Goal: Information Seeking & Learning: Learn about a topic

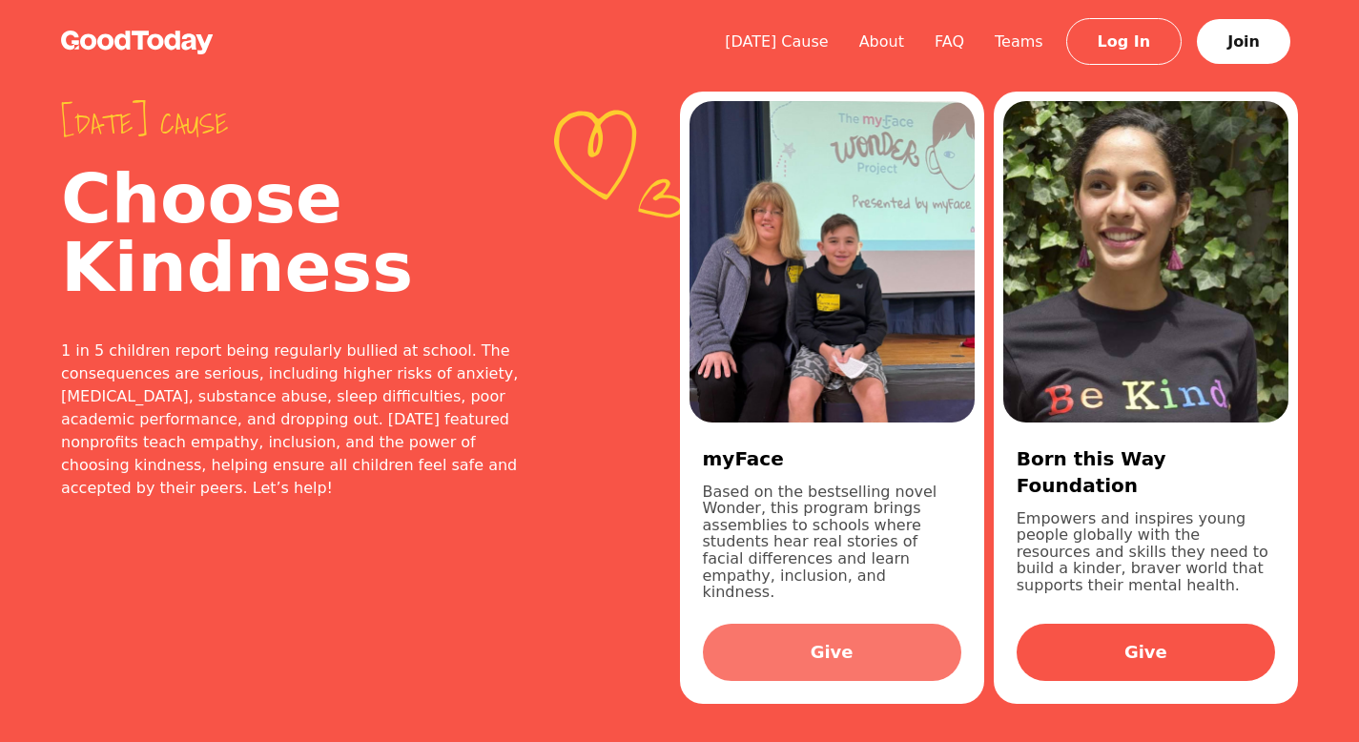
click at [812, 632] on link "Give" at bounding box center [832, 651] width 258 height 57
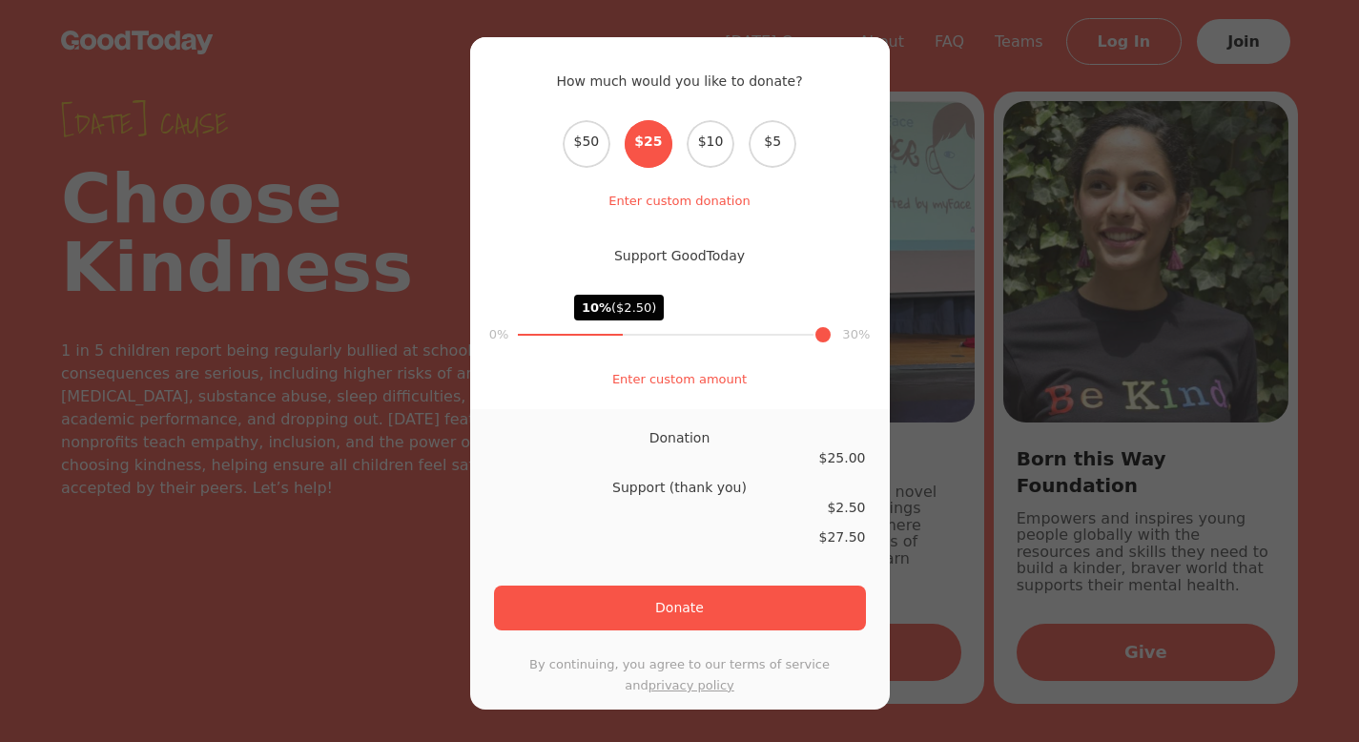
click at [258, 384] on div "How much would you like to donate? Select the donation amount $50 $25 $10 $5 En…" at bounding box center [679, 371] width 1359 height 742
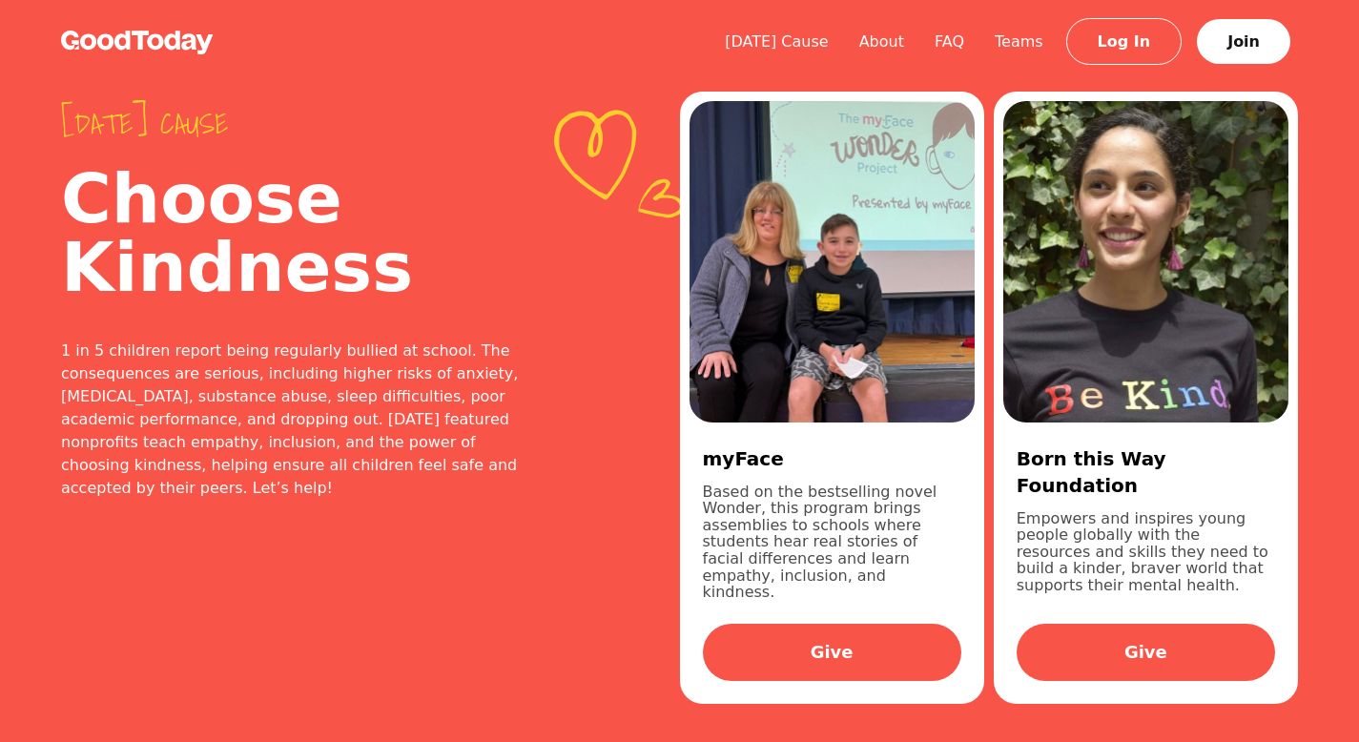
click at [108, 33] on img at bounding box center [137, 43] width 153 height 24
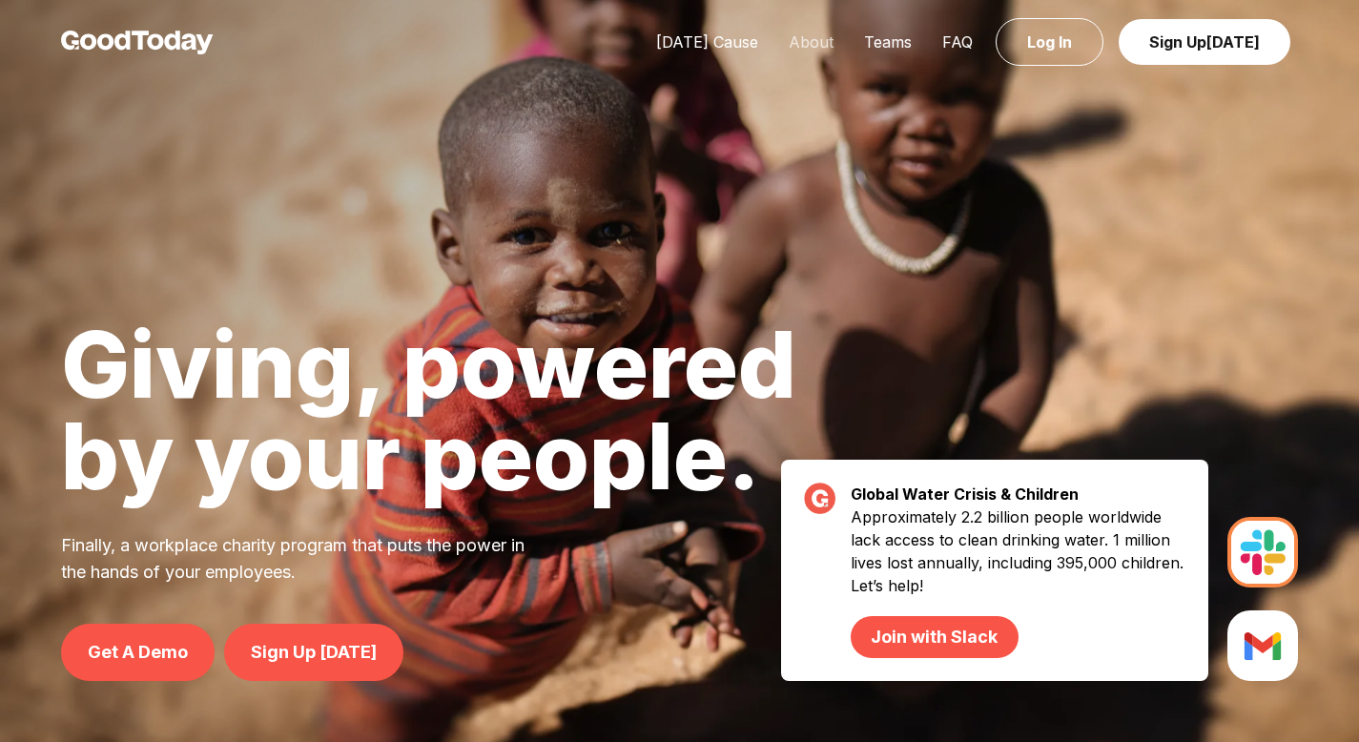
click at [823, 39] on link "About" at bounding box center [810, 41] width 75 height 19
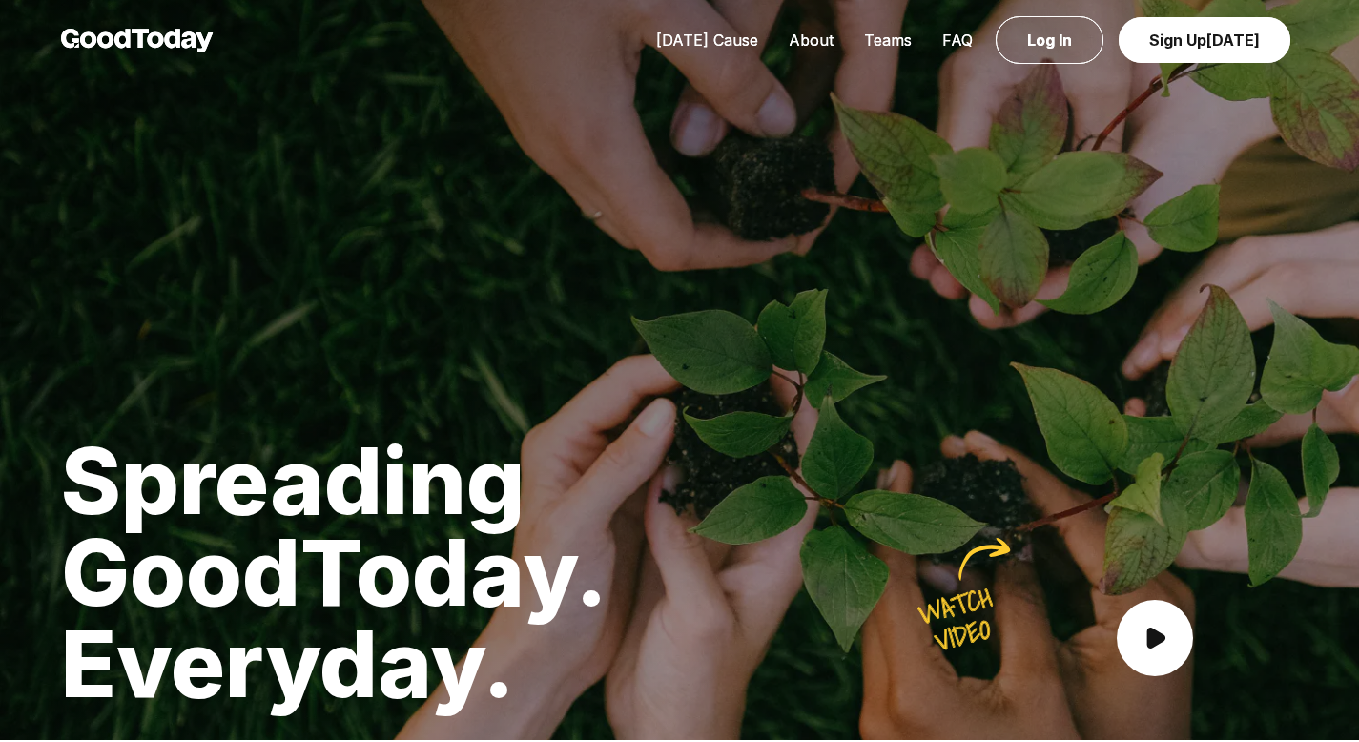
scroll to position [4, 0]
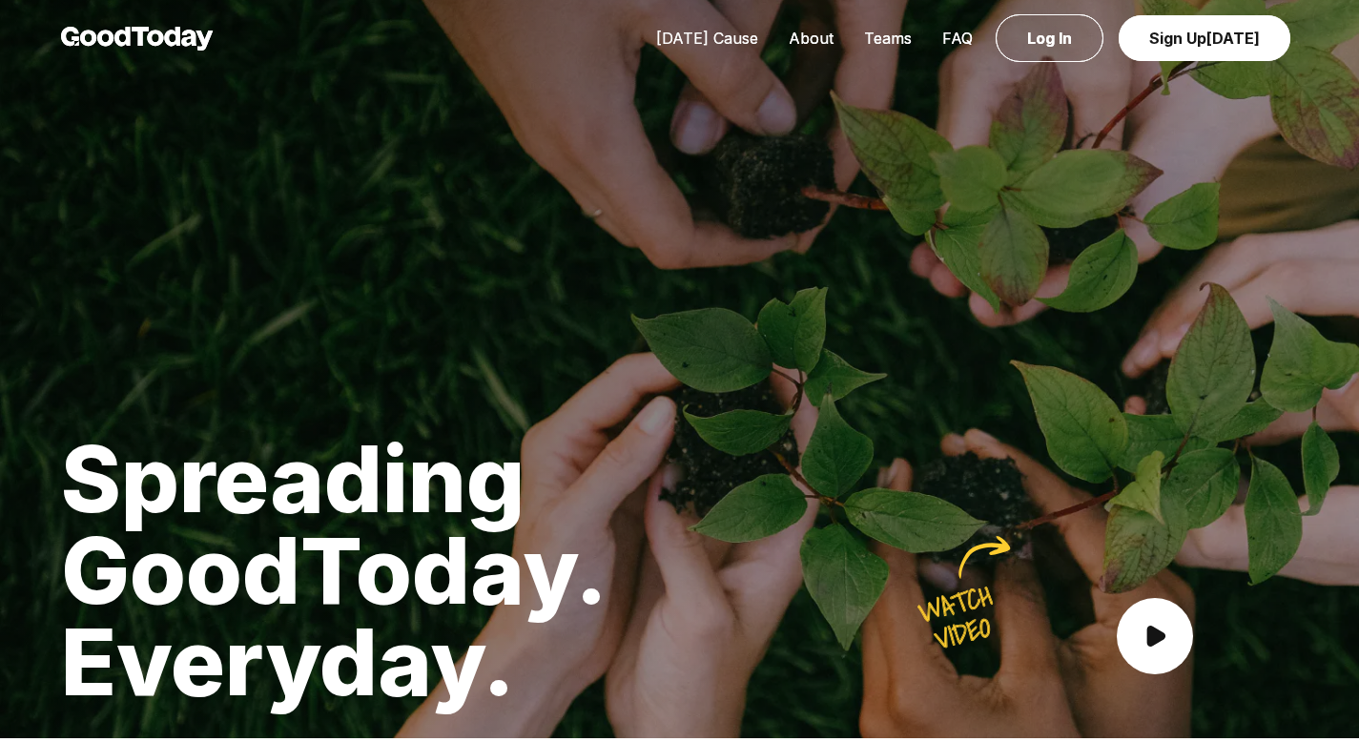
click at [721, 40] on link "[DATE] Cause" at bounding box center [707, 38] width 133 height 19
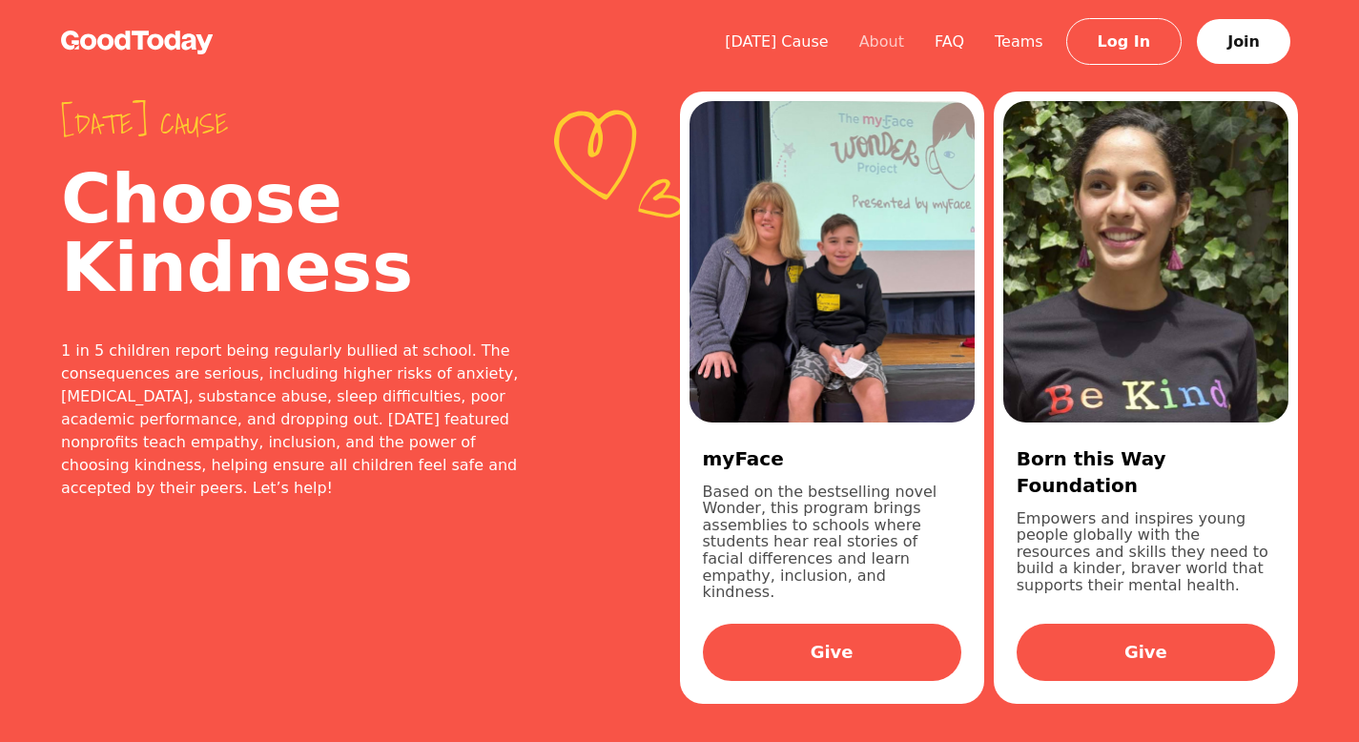
click at [879, 34] on link "About" at bounding box center [881, 41] width 75 height 18
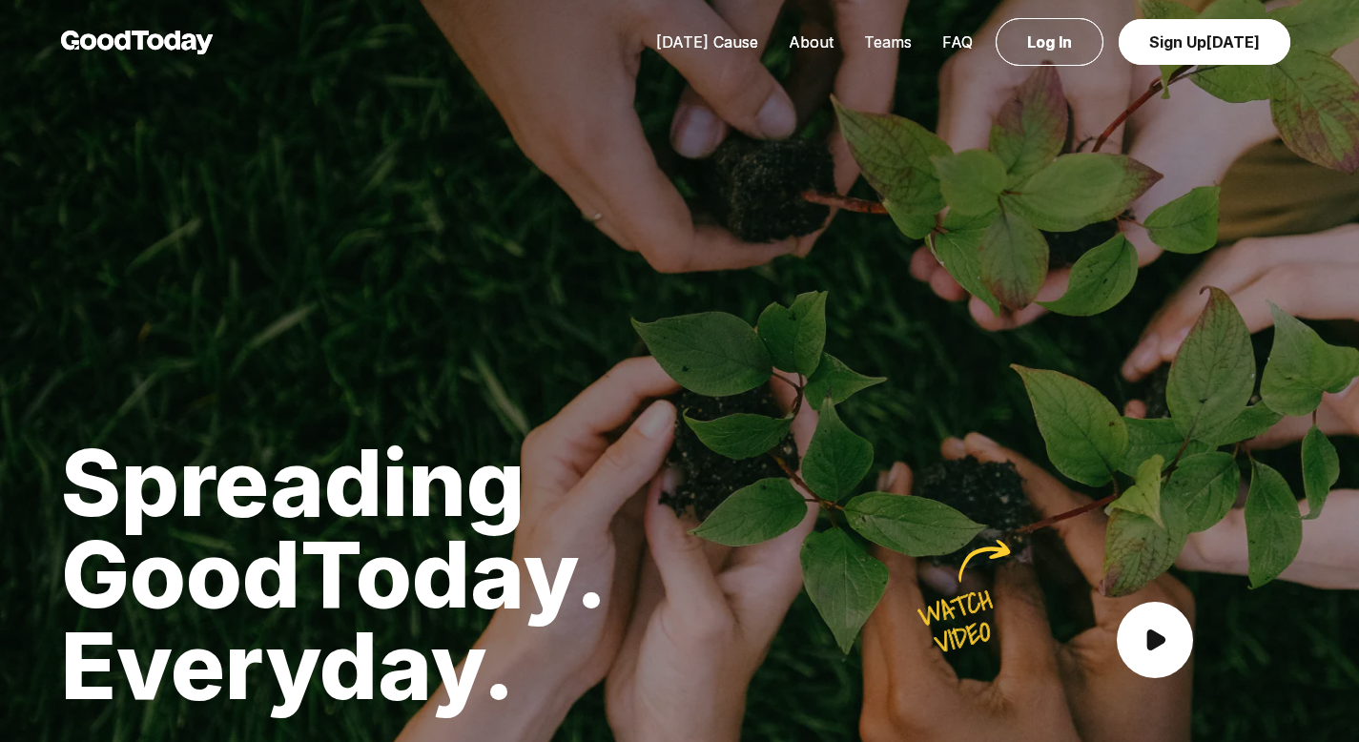
click at [901, 36] on link "Teams" at bounding box center [887, 41] width 78 height 19
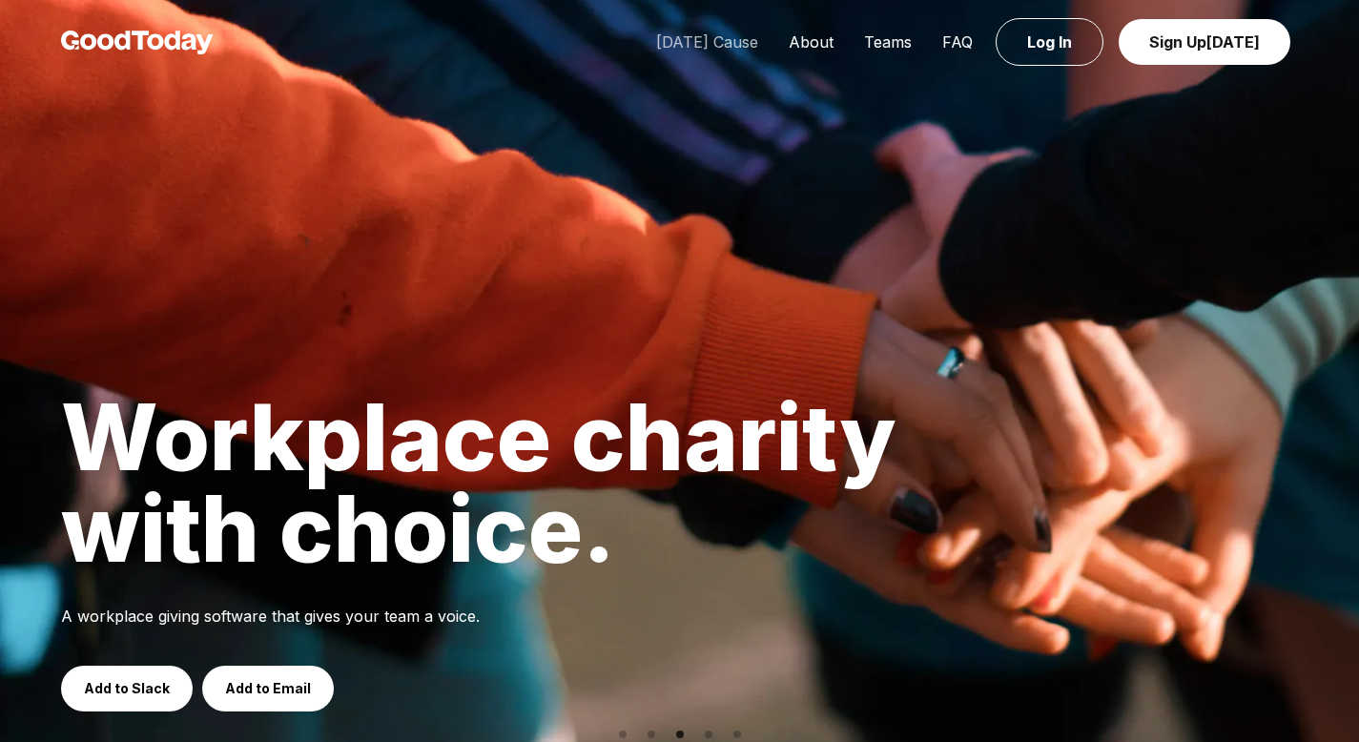
click at [708, 38] on link "[DATE] Cause" at bounding box center [707, 41] width 133 height 19
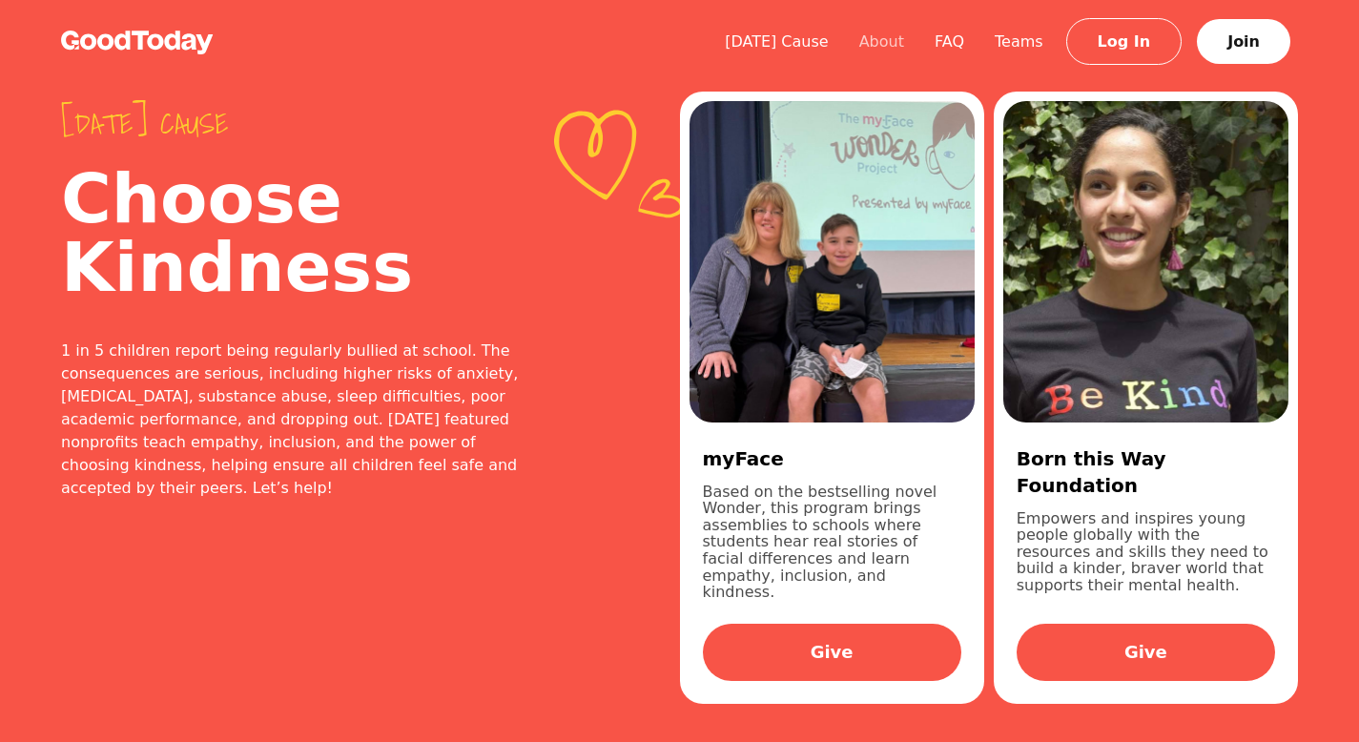
click at [889, 35] on link "About" at bounding box center [881, 41] width 75 height 18
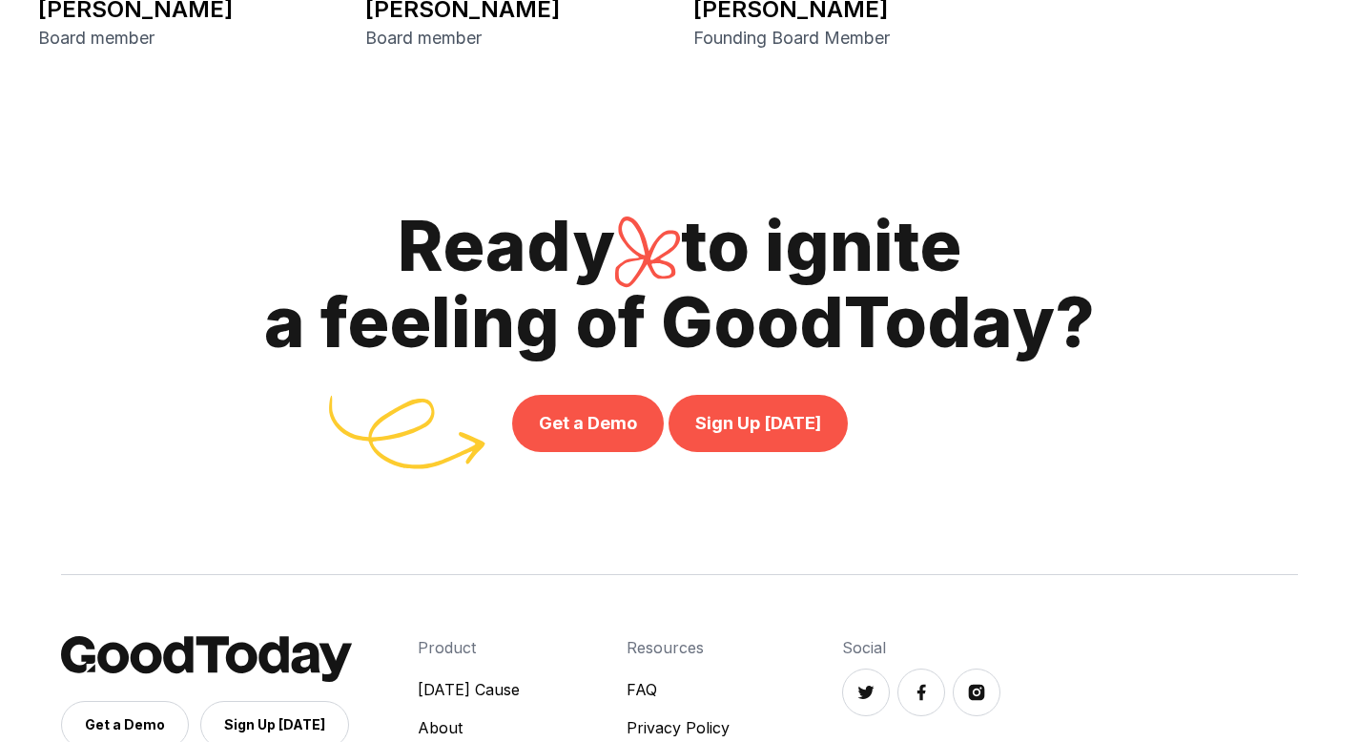
scroll to position [4324, 0]
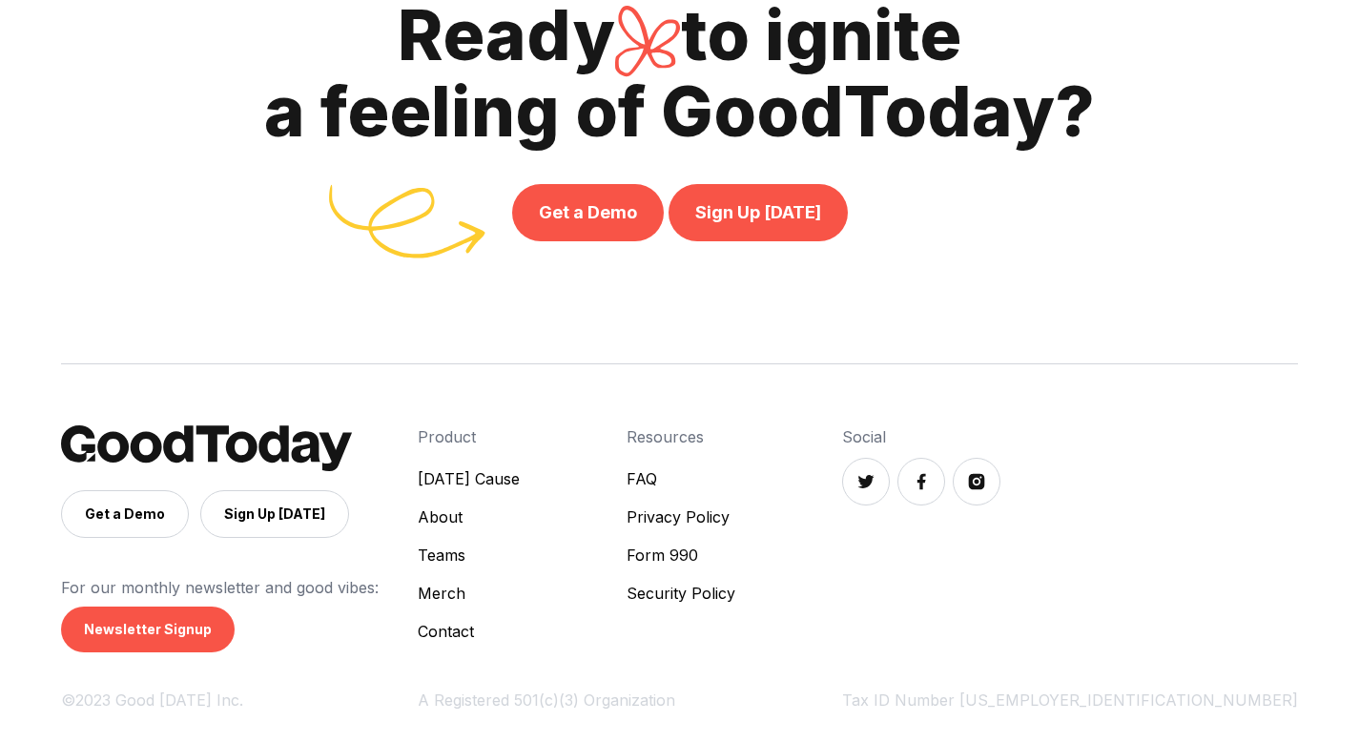
click at [735, 472] on link "FAQ" at bounding box center [680, 478] width 109 height 23
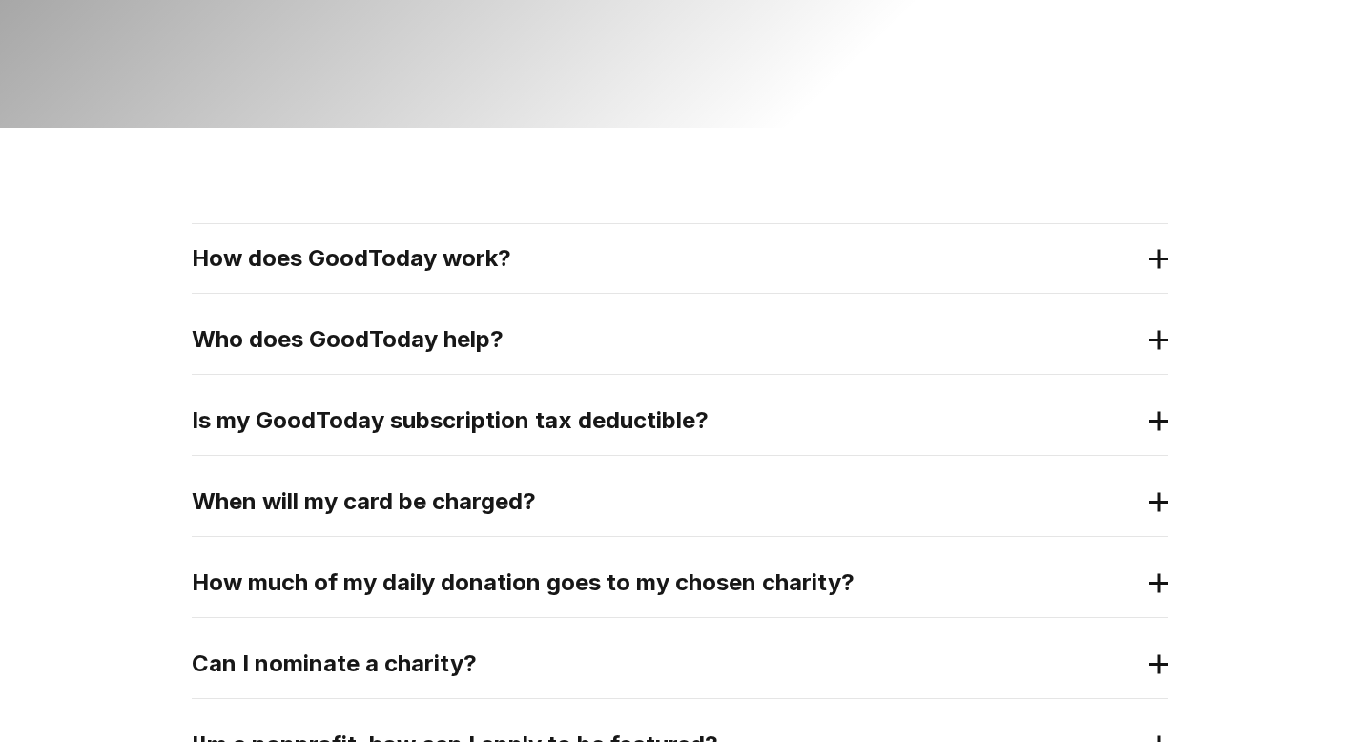
scroll to position [250, 0]
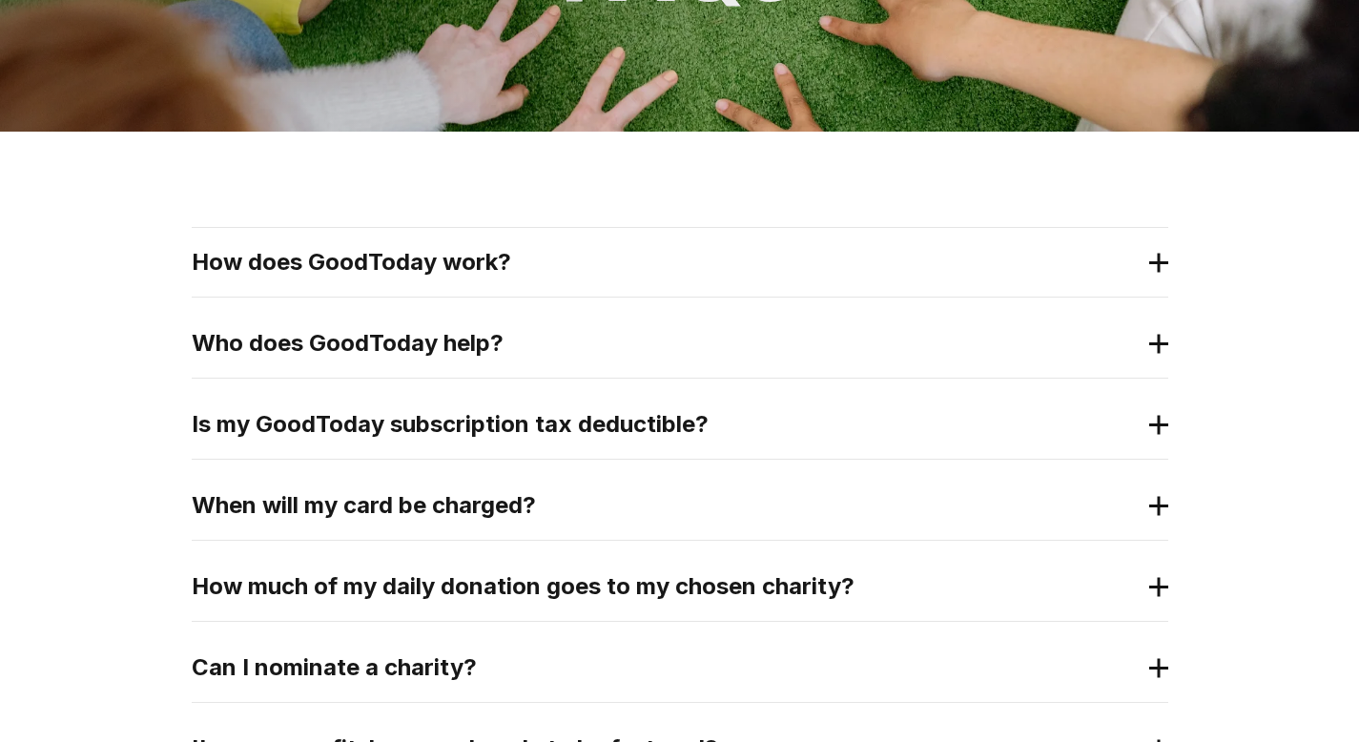
click at [456, 274] on h2 "How does GoodToday work?" at bounding box center [665, 262] width 946 height 31
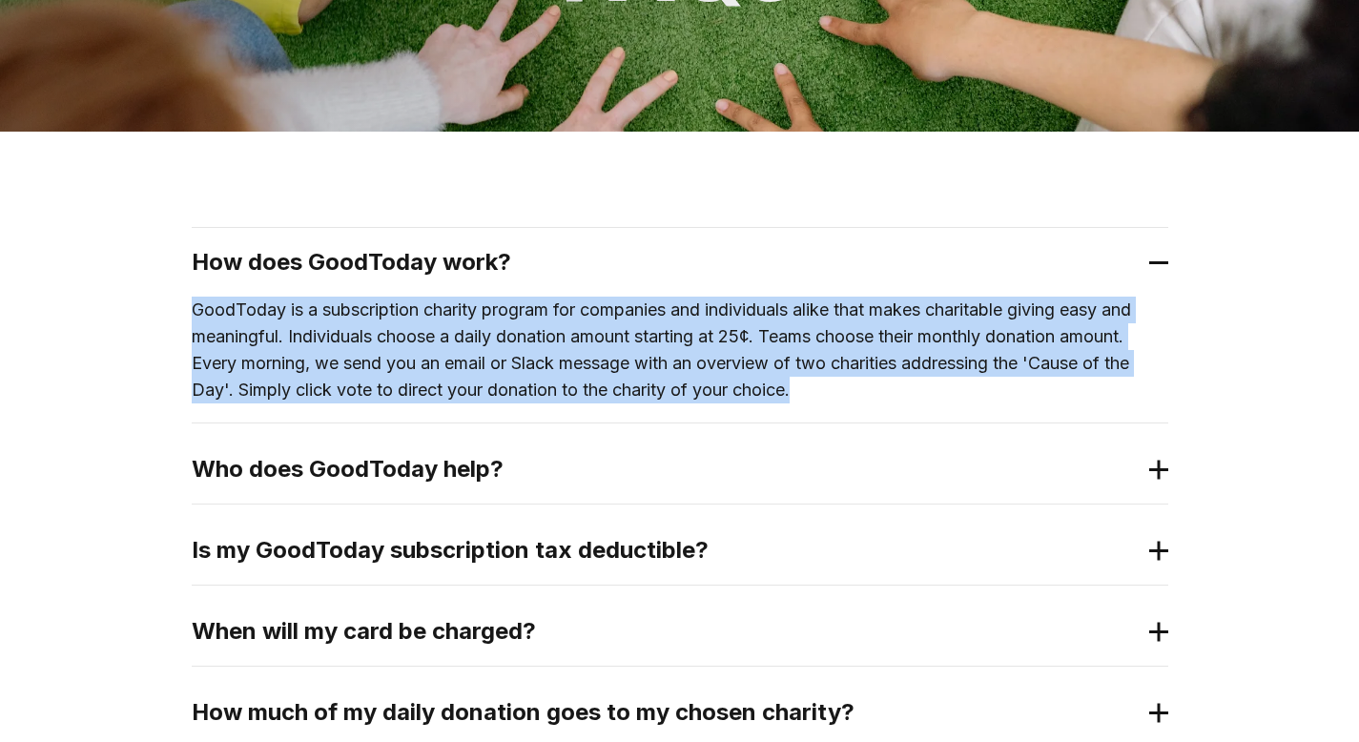
drag, startPoint x: 193, startPoint y: 312, endPoint x: 812, endPoint y: 387, distance: 624.2
click at [812, 387] on p "GoodToday is a subscription charity program for companies and individuals alike…" at bounding box center [680, 349] width 976 height 107
copy p "GoodToday is a subscription charity program for companies and individuals alike…"
